Goal: Information Seeking & Learning: Check status

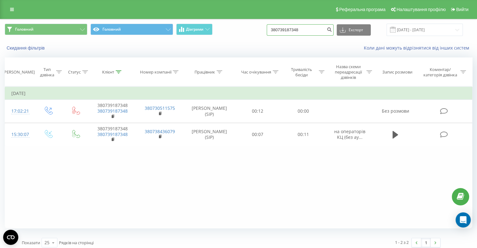
click at [306, 34] on input "380739187348" at bounding box center [300, 29] width 67 height 11
drag, startPoint x: 314, startPoint y: 31, endPoint x: 236, endPoint y: 30, distance: 78.2
click at [236, 30] on div "Головний Головний Діаграми 380739187348 Експорт .csv .xls .xlsx 19.06.2025 - 19…" at bounding box center [238, 30] width 467 height 12
paste input "969685863"
type input "380969685863"
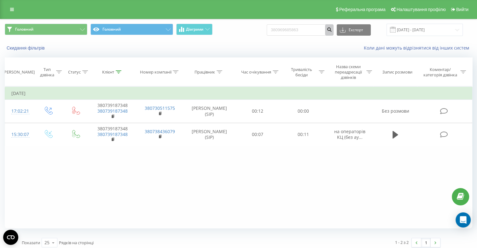
click at [332, 31] on button "submit" at bounding box center [329, 29] width 9 height 11
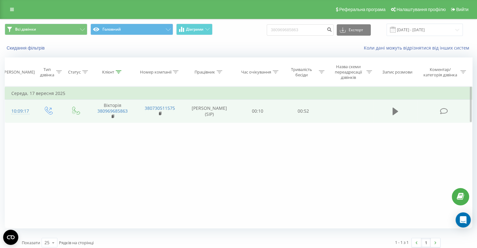
click at [395, 113] on icon at bounding box center [395, 111] width 6 height 8
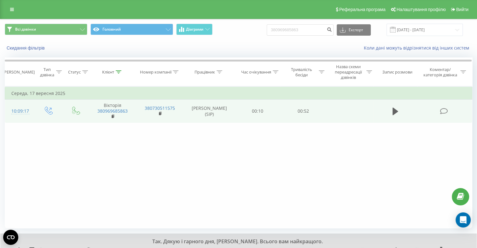
click at [97, 151] on div "Filter by condition Equal Enter value Cancel OK Filter by condition Equal Enter…" at bounding box center [238, 157] width 467 height 142
